Goal: Transaction & Acquisition: Purchase product/service

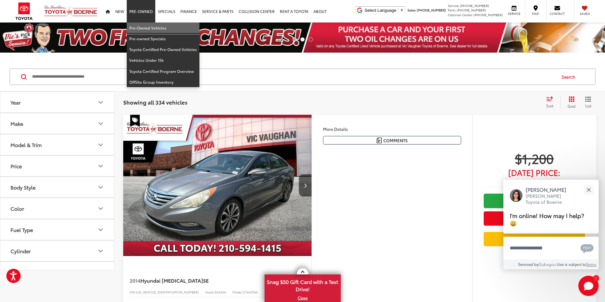
click at [149, 27] on link "Pre-Owned Vehicles" at bounding box center [163, 28] width 73 height 11
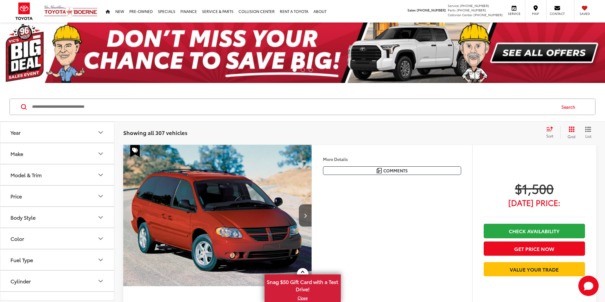
click at [574, 130] on icon "Grid View" at bounding box center [571, 130] width 6 height 6
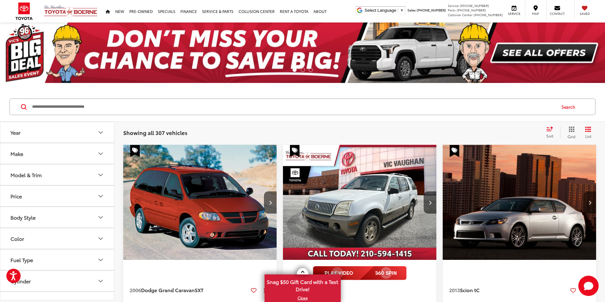
click at [44, 179] on button "Model & Trim" at bounding box center [57, 175] width 114 height 21
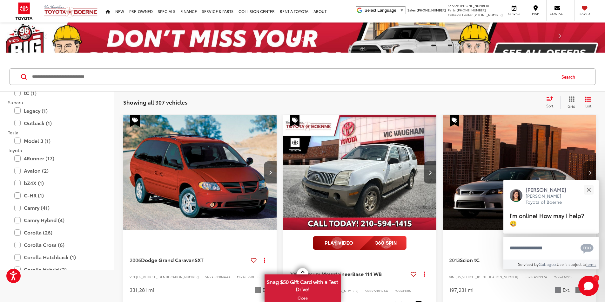
scroll to position [1048, 0]
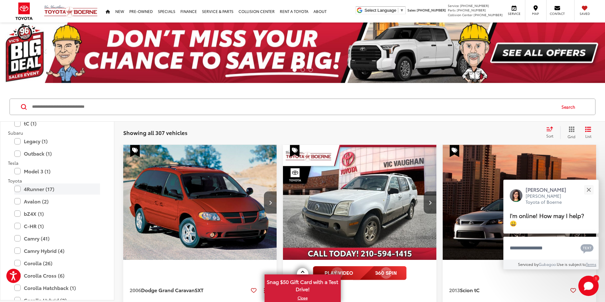
click at [32, 188] on label "4Runner (17)" at bounding box center [57, 189] width 86 height 11
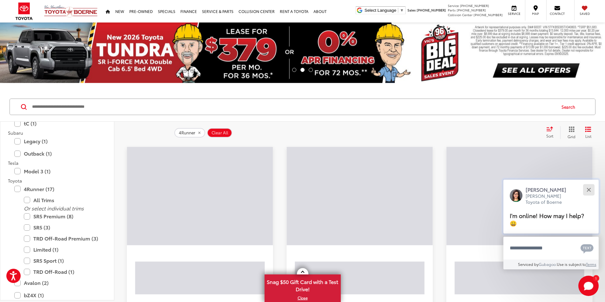
click at [588, 190] on div "Close" at bounding box center [588, 190] width 4 height 4
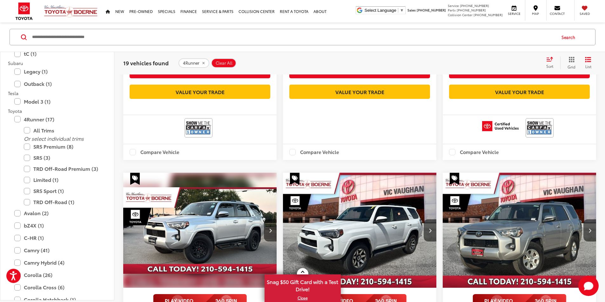
scroll to position [349, 0]
